Goal: Information Seeking & Learning: Understand process/instructions

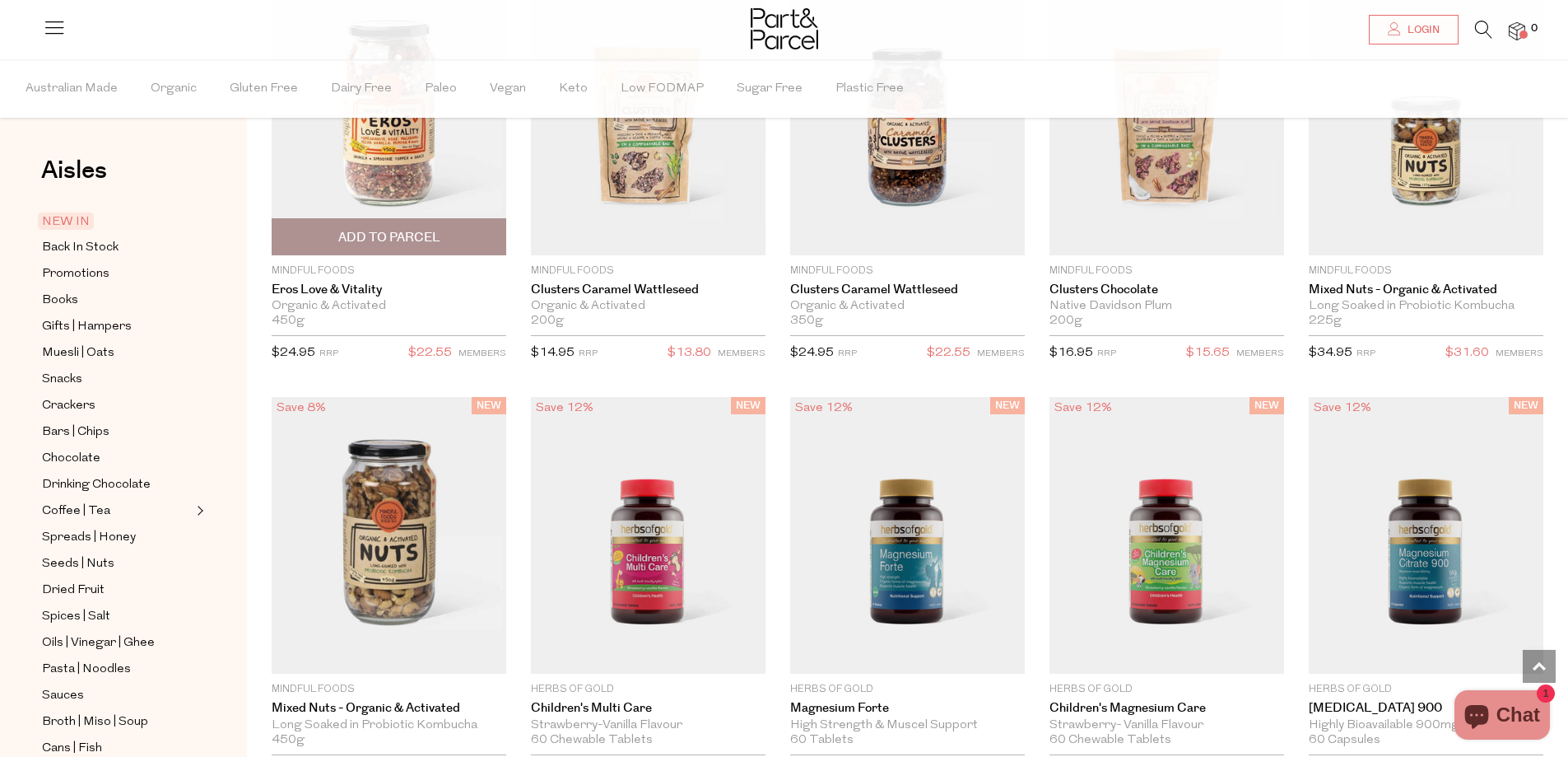
scroll to position [4125, 0]
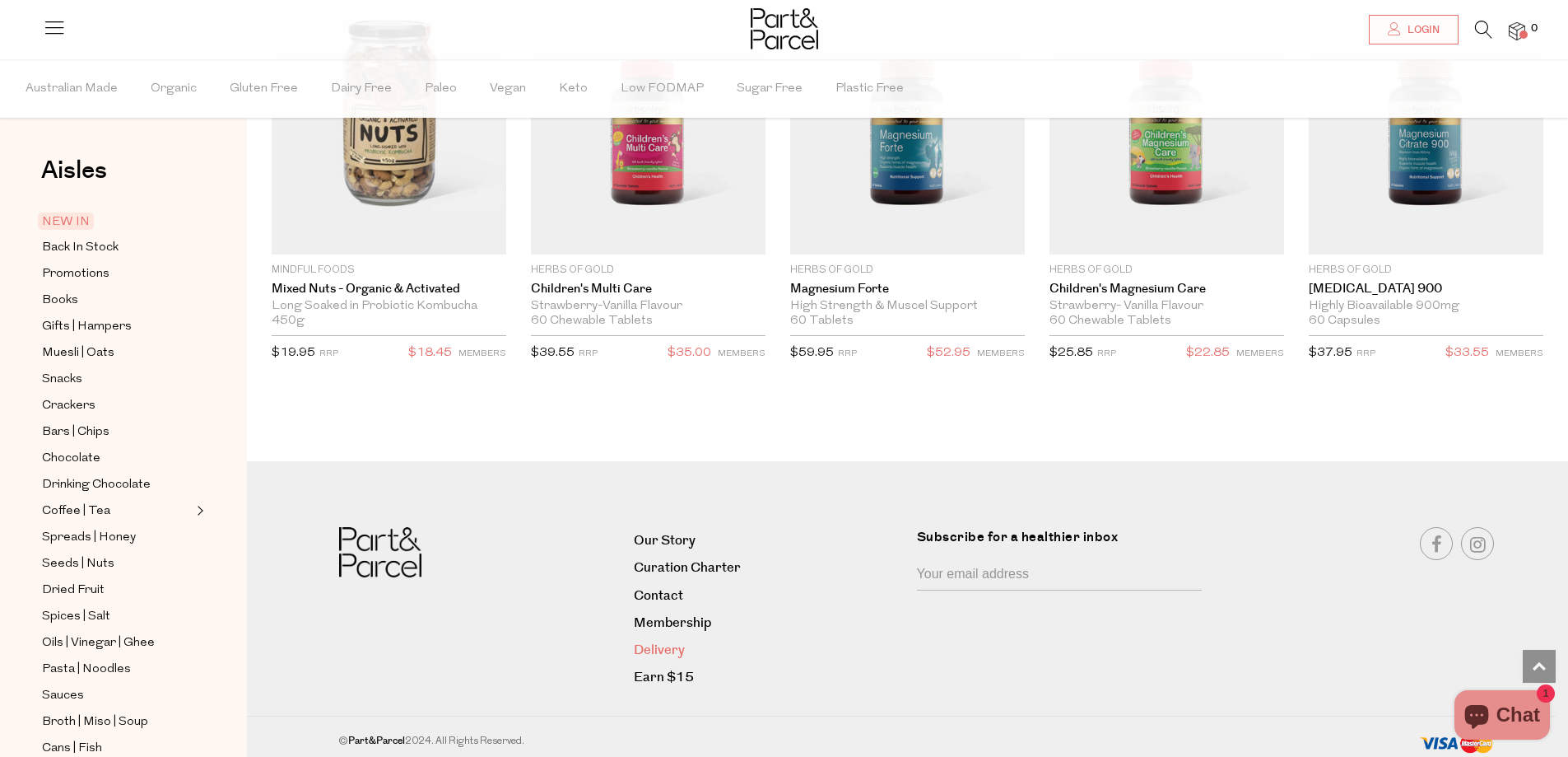
click at [663, 641] on link "Delivery" at bounding box center [768, 650] width 270 height 23
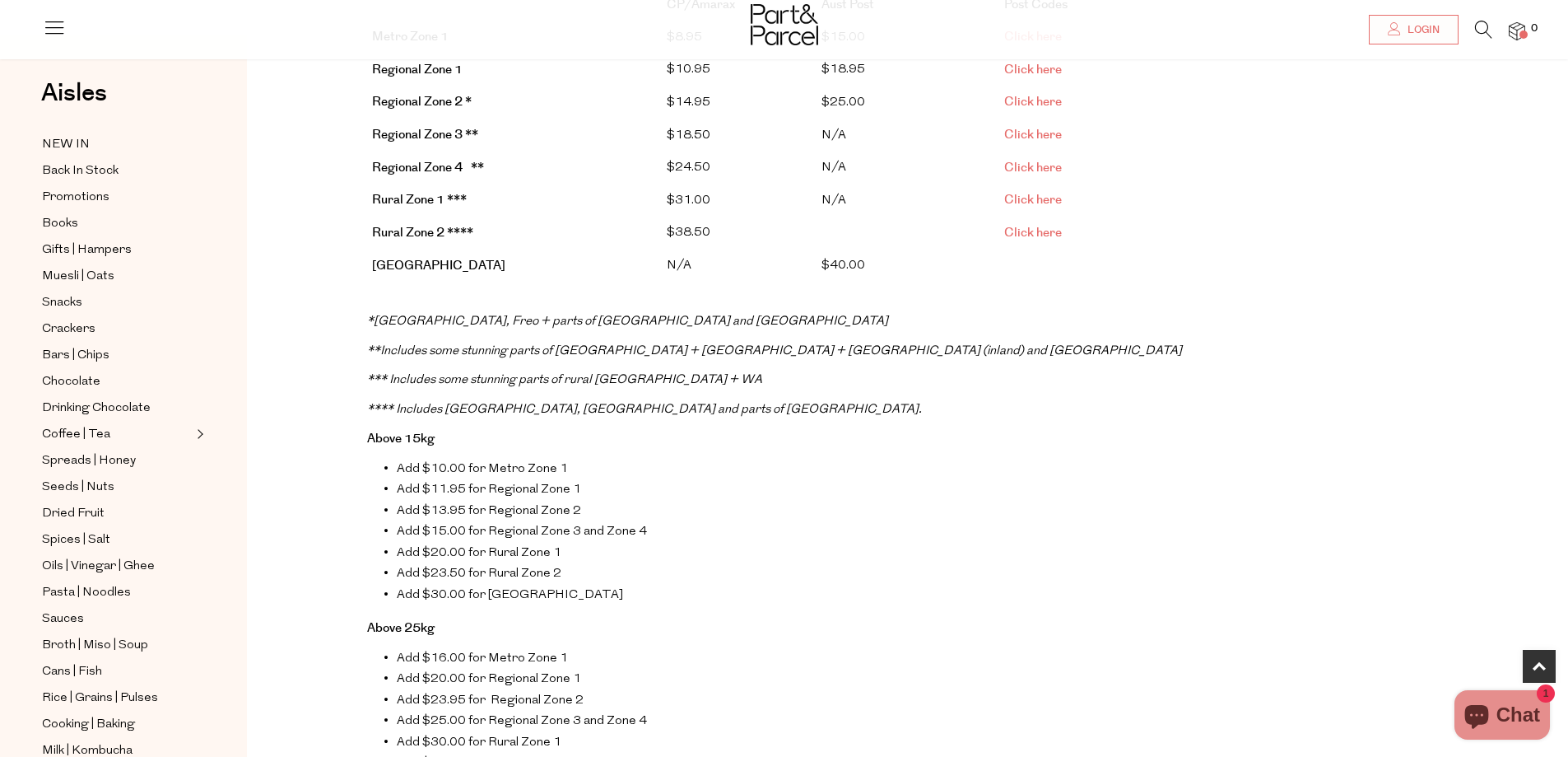
scroll to position [494, 0]
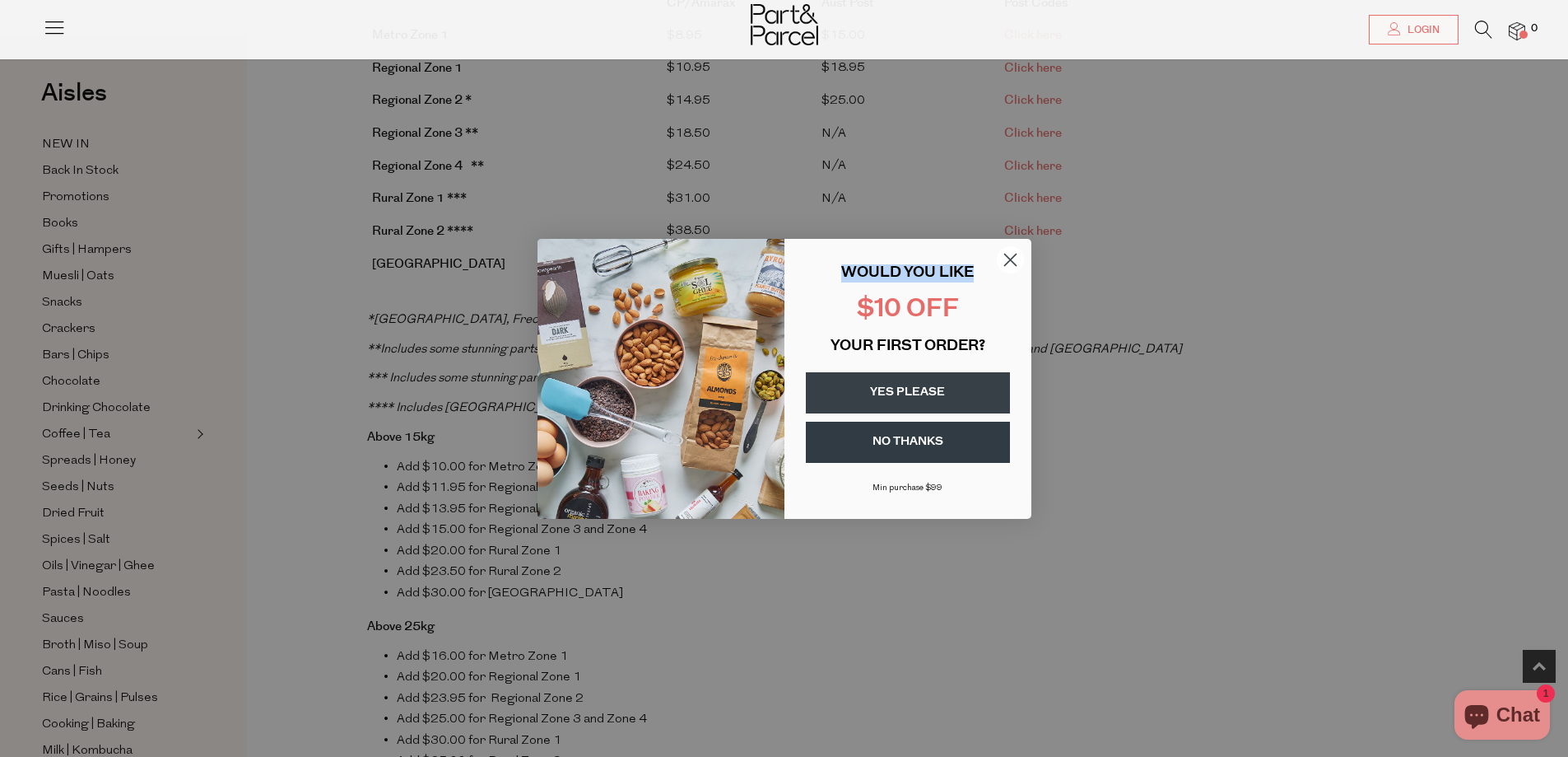
drag, startPoint x: 809, startPoint y: 246, endPoint x: 836, endPoint y: 314, distance: 73.2
click at [836, 314] on form "WOULD YOU LIKE $10 OFF YOUR FIRST ORDER? YES PLEASE NO THANKS Min purchase $99 …" at bounding box center [784, 379] width 494 height 280
click at [1014, 259] on circle "Close dialog" at bounding box center [1010, 259] width 27 height 27
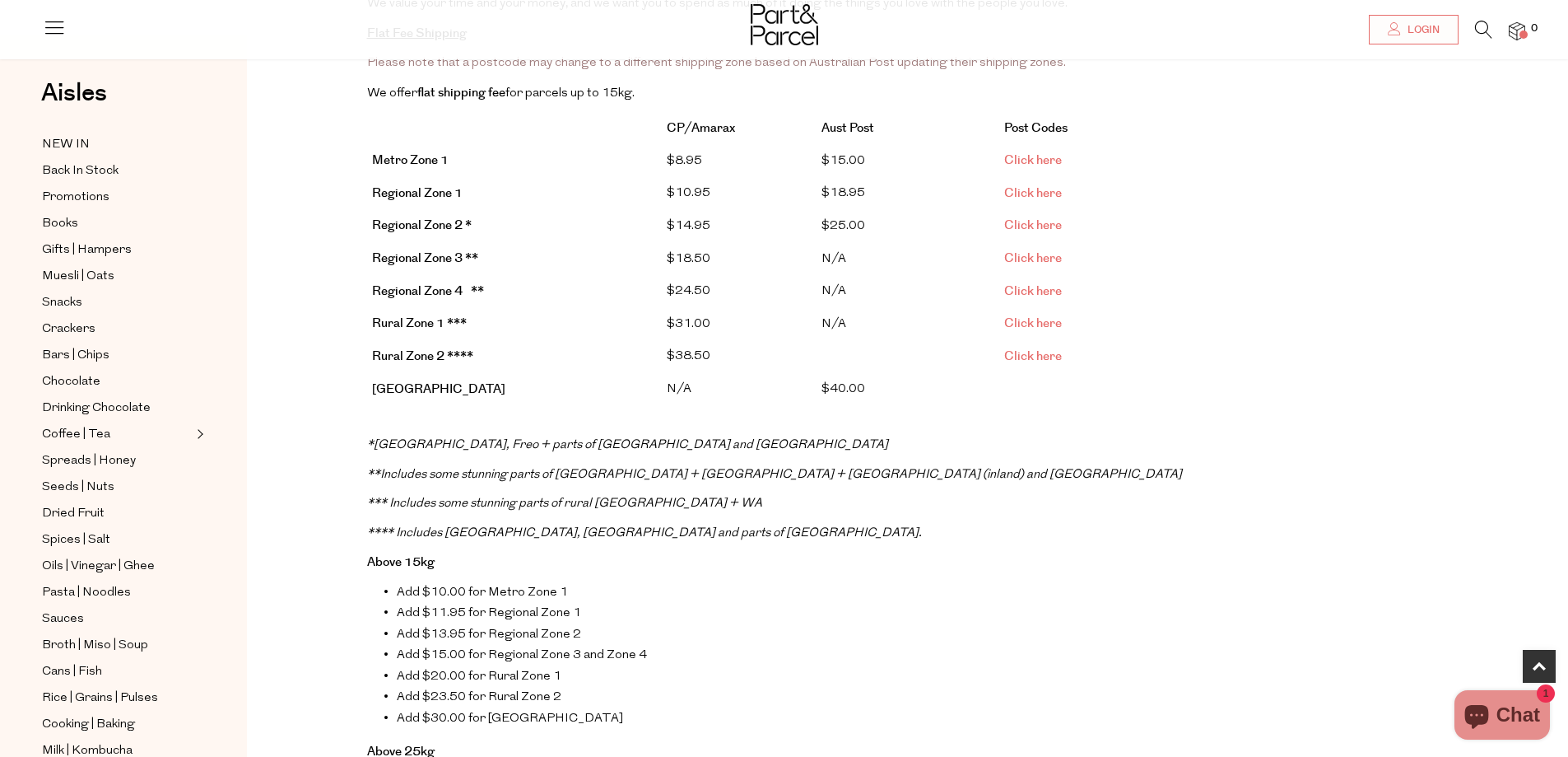
scroll to position [329, 0]
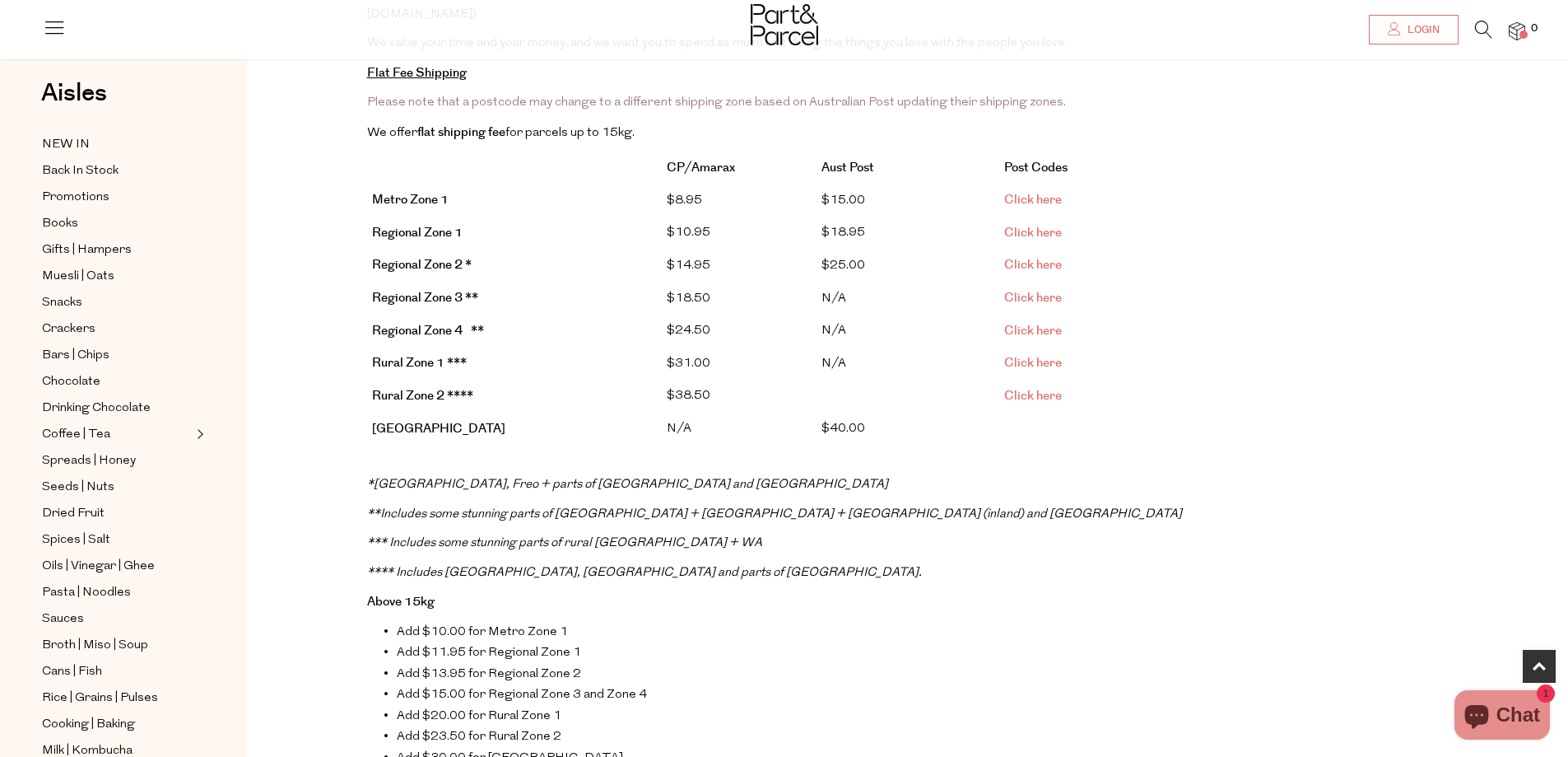
click at [1029, 191] on link "Click here" at bounding box center [1032, 200] width 58 height 18
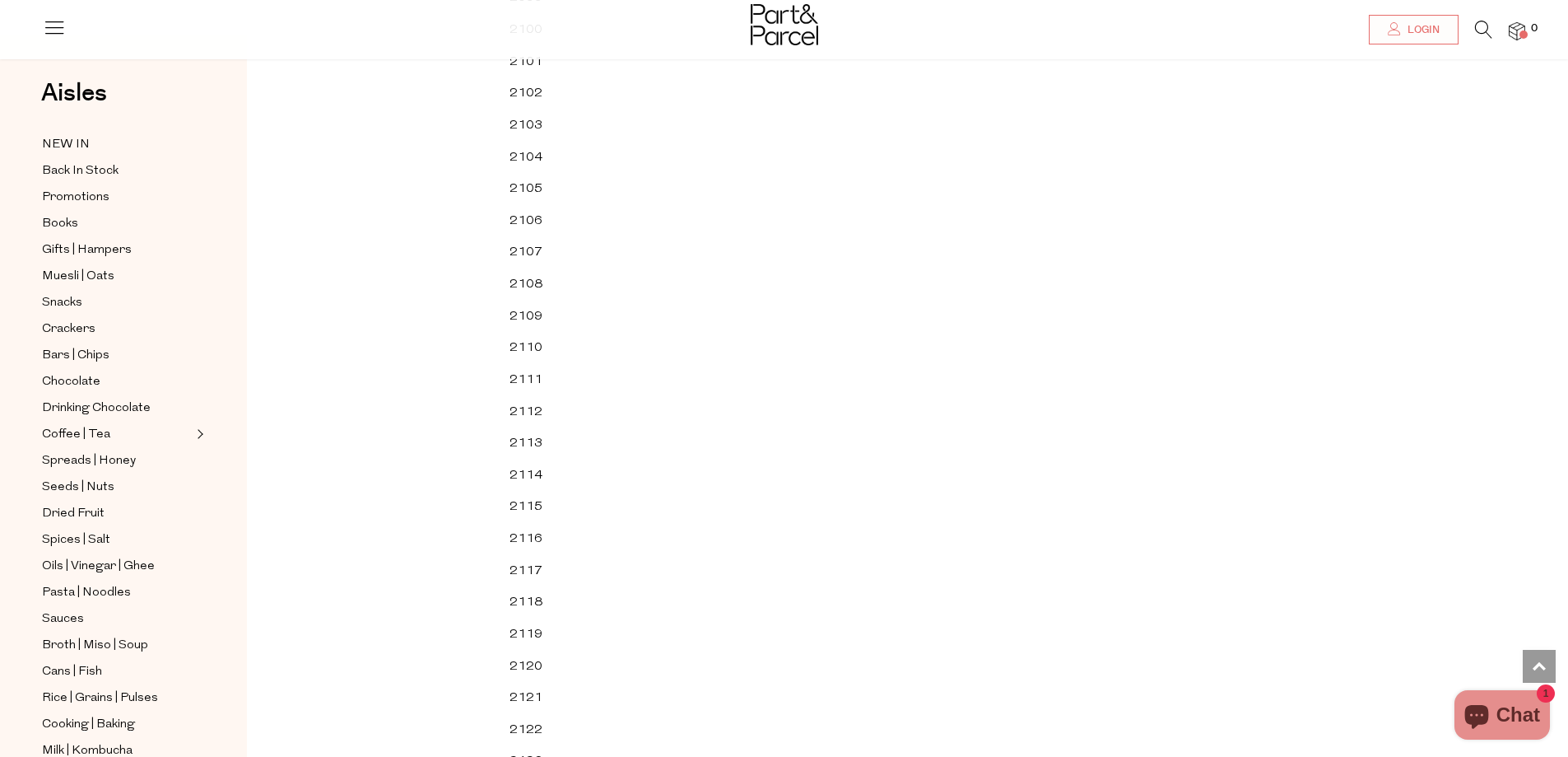
scroll to position [34980, 0]
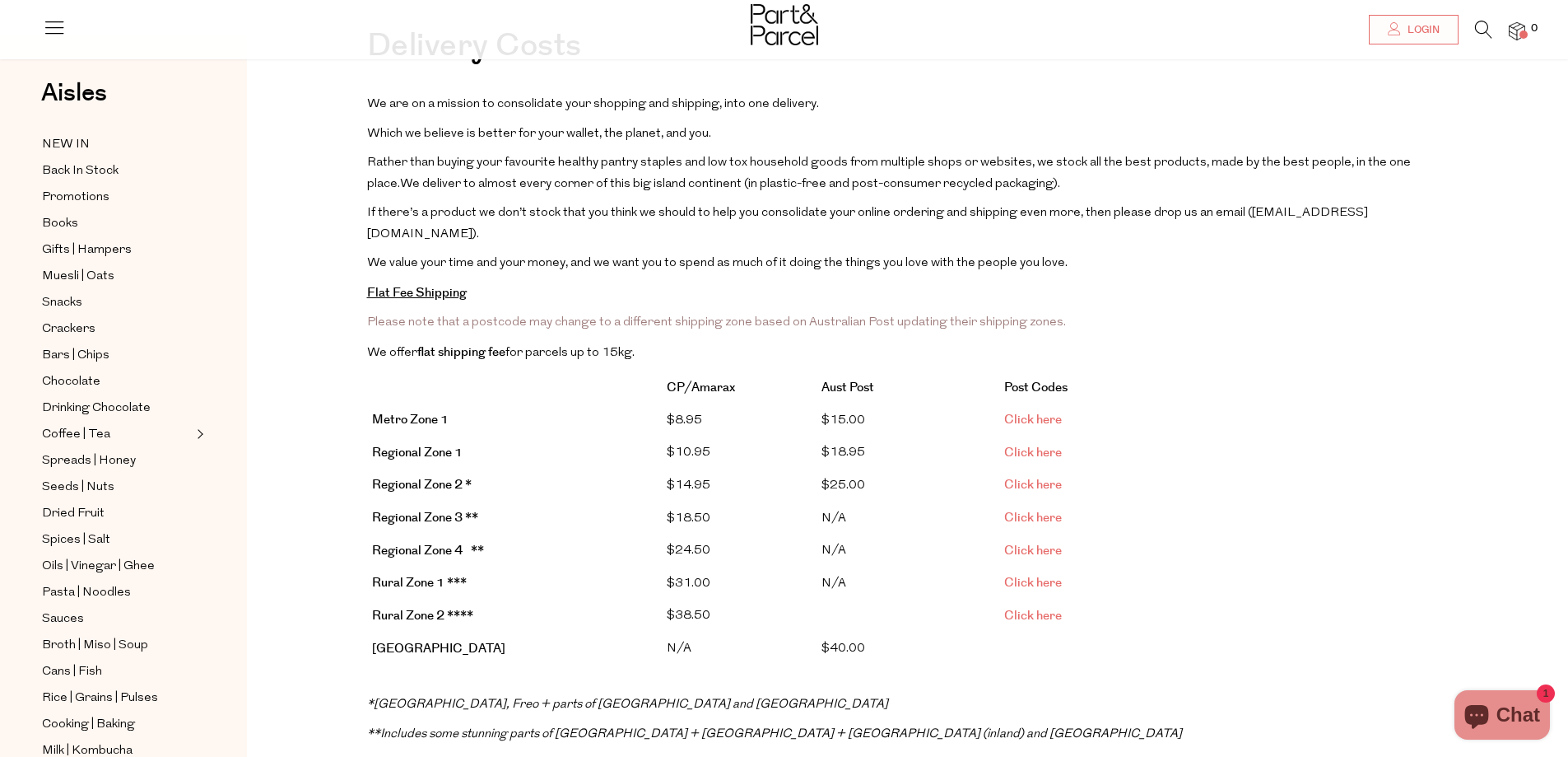
scroll to position [82, 0]
